Goal: Task Accomplishment & Management: Manage account settings

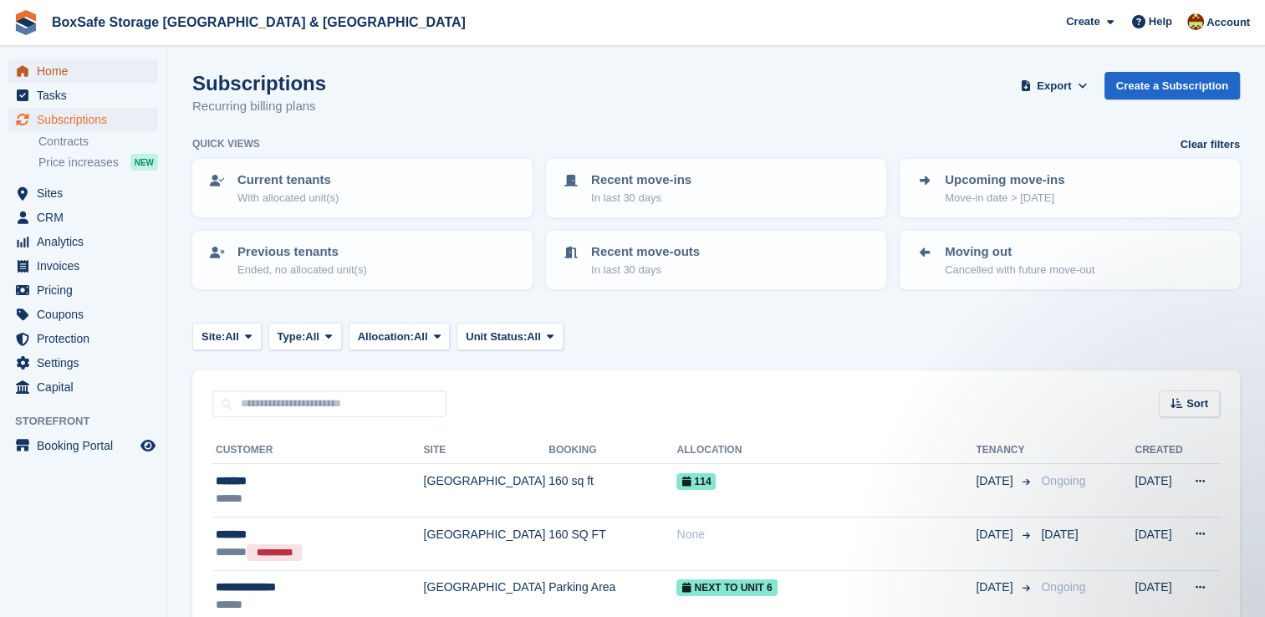
click at [47, 75] on span "Home" at bounding box center [87, 70] width 100 height 23
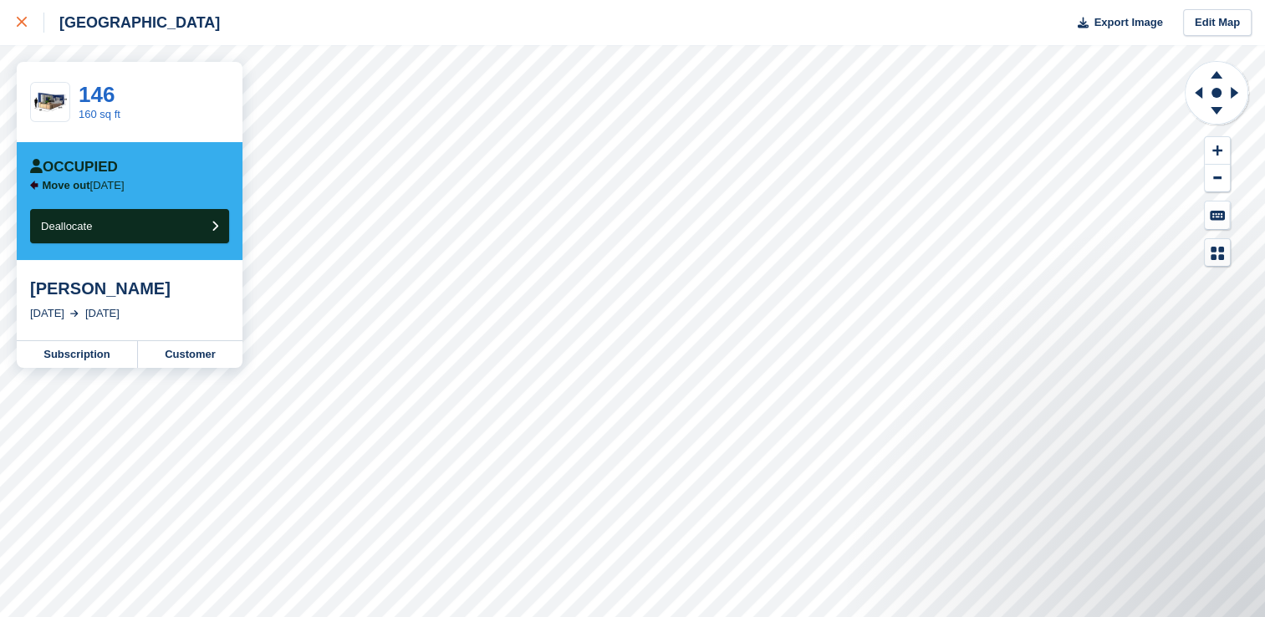
click at [18, 23] on icon at bounding box center [22, 22] width 10 height 10
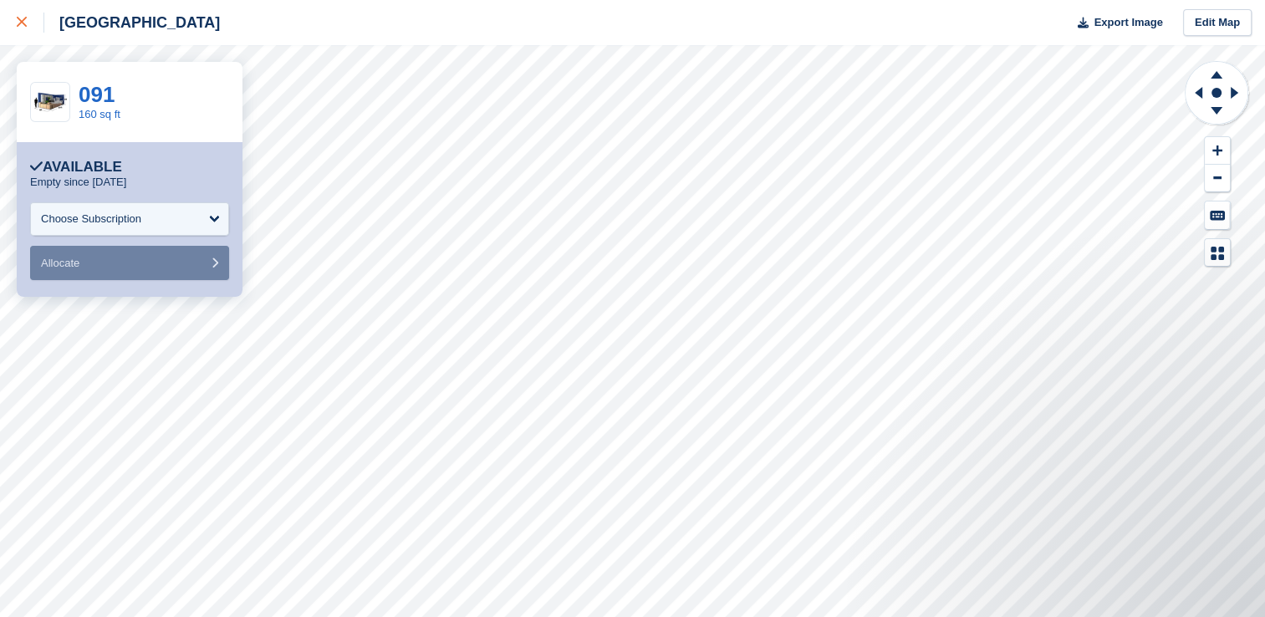
click at [23, 25] on icon at bounding box center [22, 22] width 10 height 10
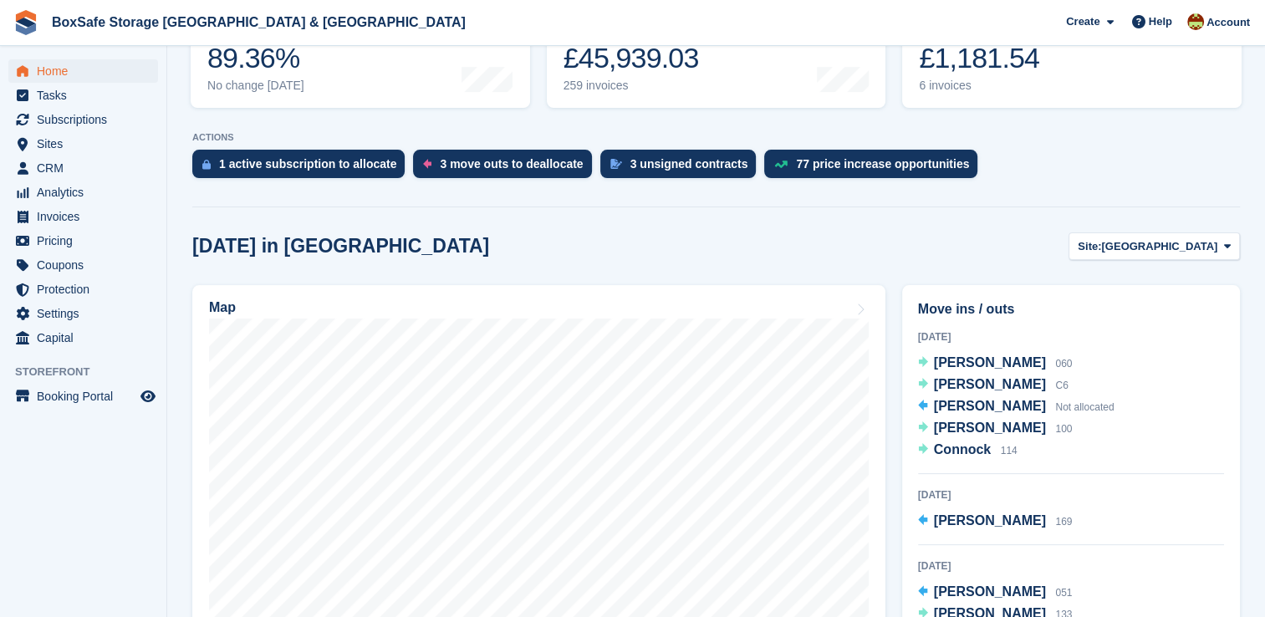
scroll to position [267, 0]
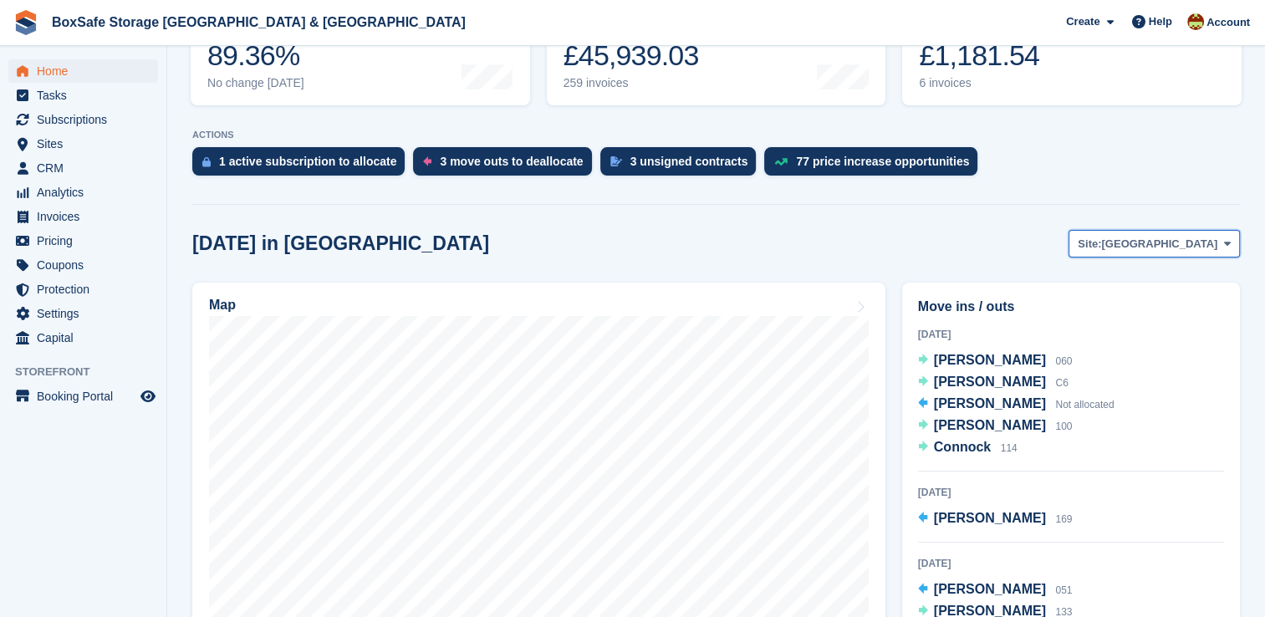
click at [1198, 236] on span "[GEOGRAPHIC_DATA]" at bounding box center [1159, 244] width 116 height 17
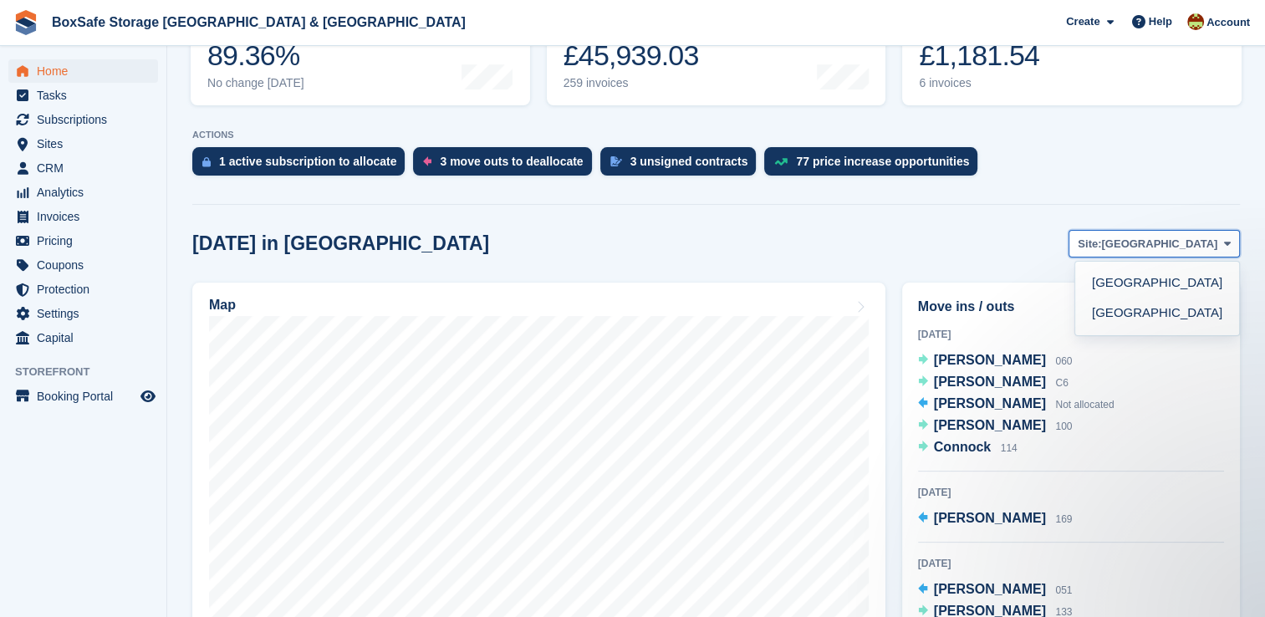
scroll to position [0, 0]
click at [1120, 326] on link "[GEOGRAPHIC_DATA]" at bounding box center [1157, 313] width 150 height 30
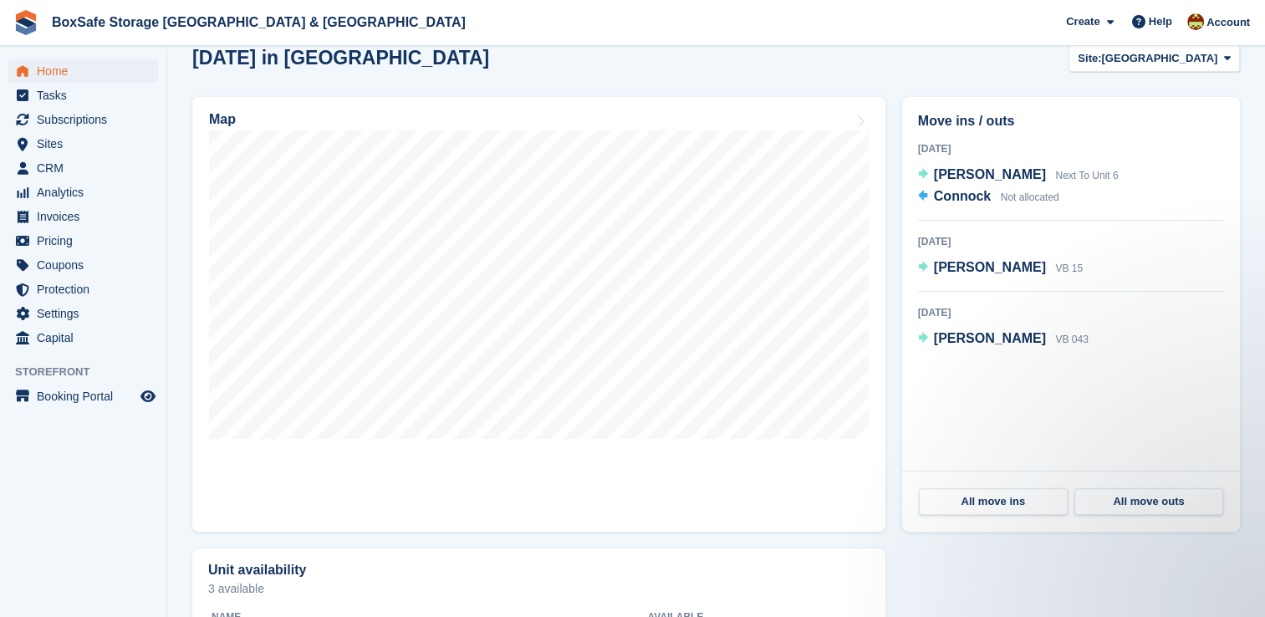
scroll to position [431, 0]
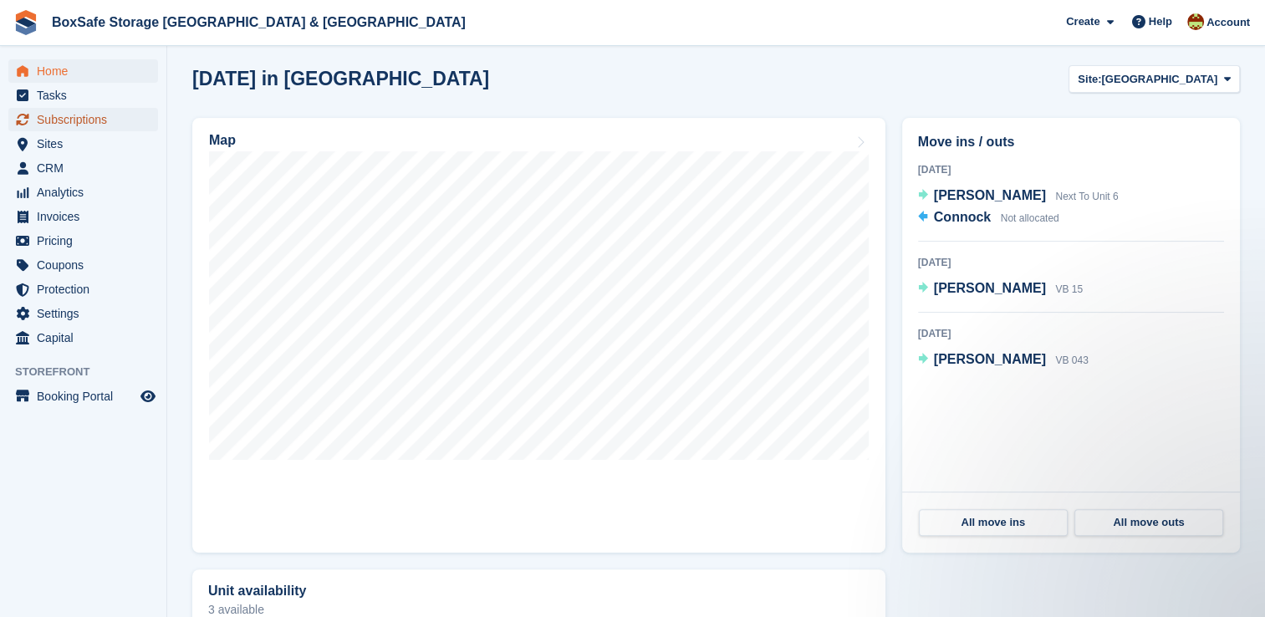
drag, startPoint x: 104, startPoint y: 107, endPoint x: 77, endPoint y: 123, distance: 31.1
click at [77, 123] on span "Subscriptions" at bounding box center [87, 119] width 100 height 23
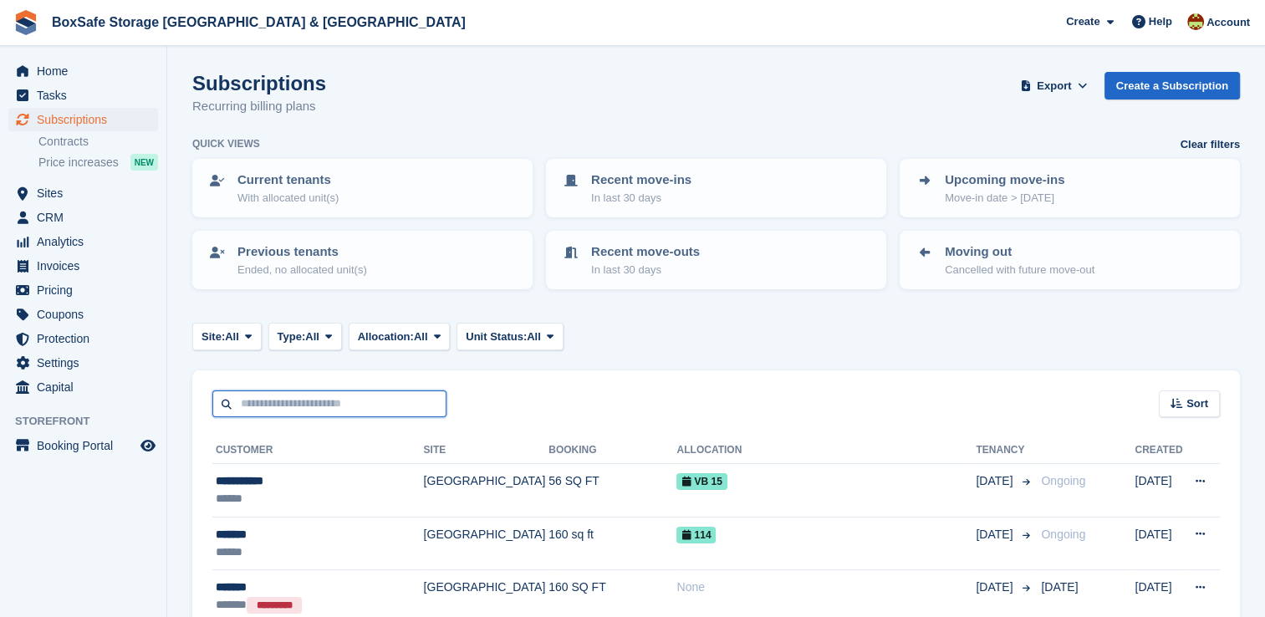
click at [308, 394] on input "text" at bounding box center [329, 404] width 234 height 28
type input "******"
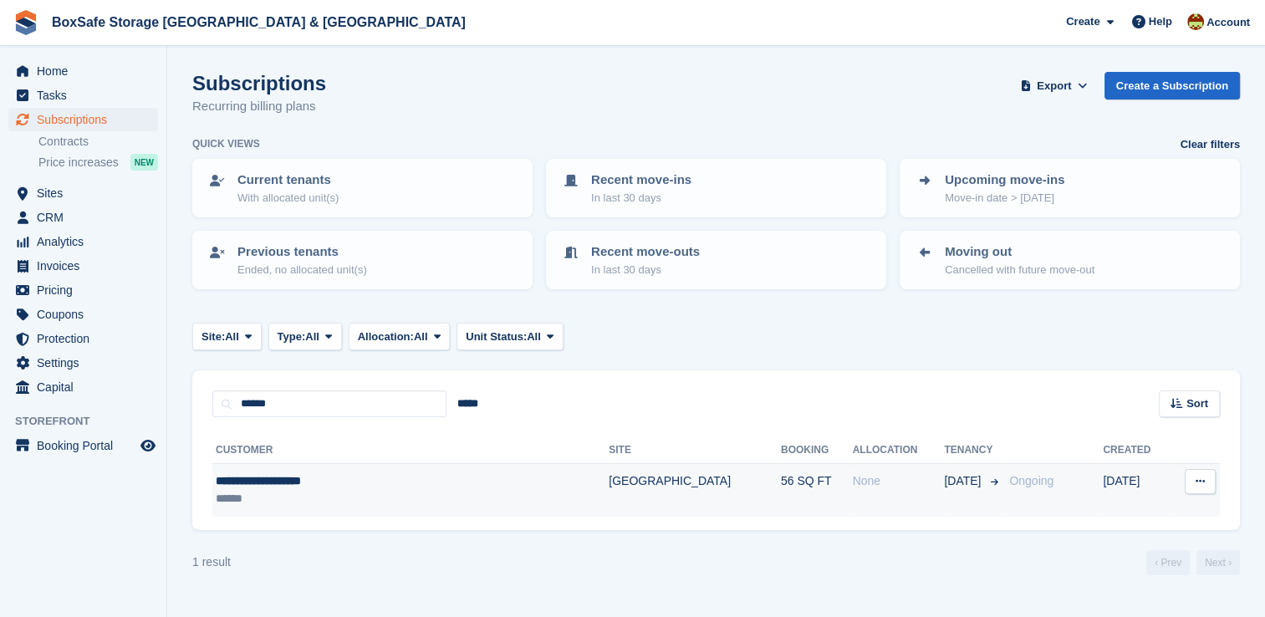
click at [853, 492] on td "None" at bounding box center [899, 490] width 92 height 53
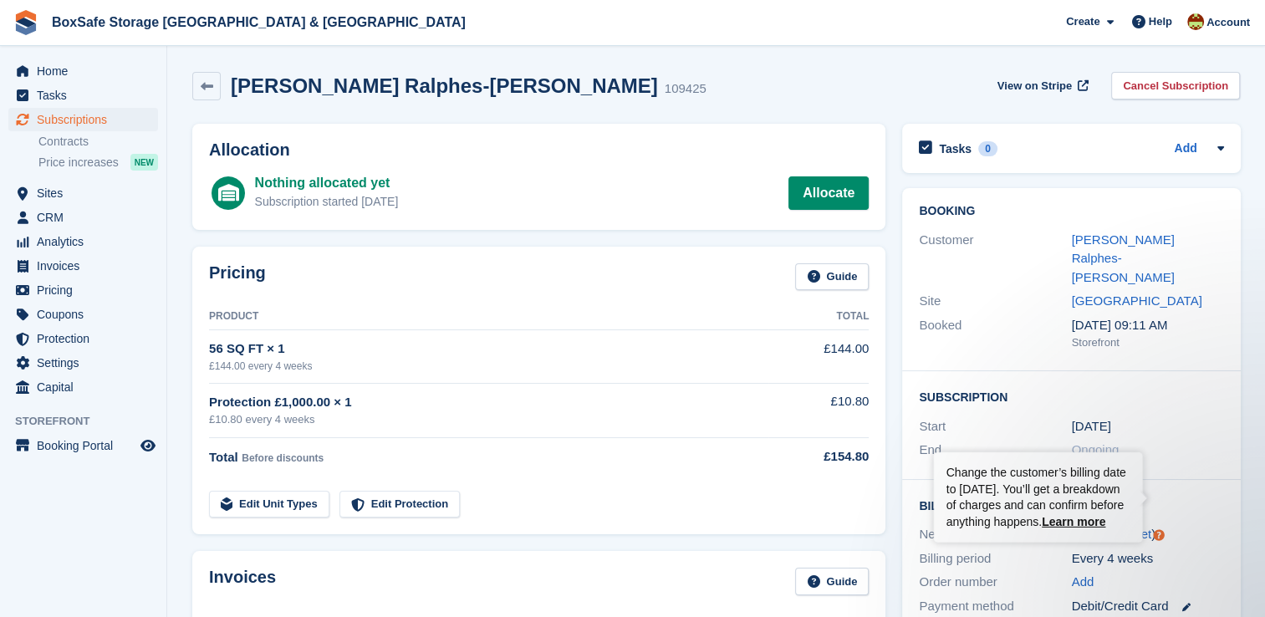
click at [1190, 480] on div "Billing Next invoice [DATE] ( Reset ) Billing period Every 4 weeks Order number…" at bounding box center [1071, 557] width 338 height 155
